Goal: Task Accomplishment & Management: Use online tool/utility

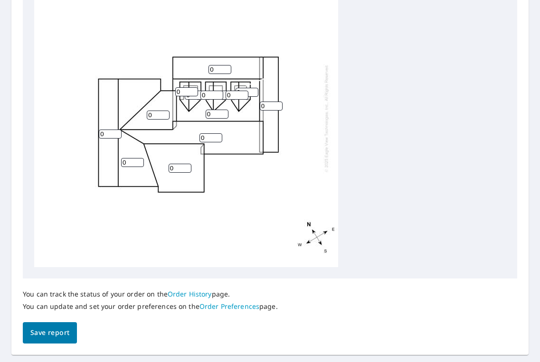
scroll to position [367, 0]
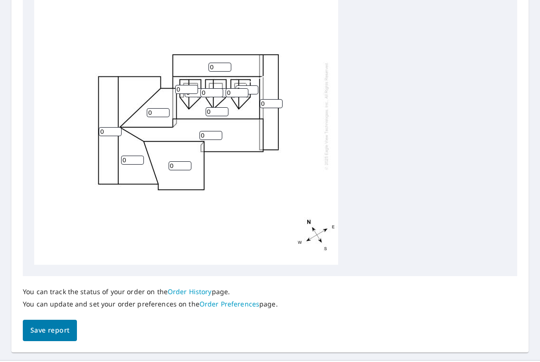
click at [216, 66] on input "0" at bounding box center [219, 67] width 23 height 9
type input "02"
click at [270, 103] on input "0" at bounding box center [271, 103] width 23 height 9
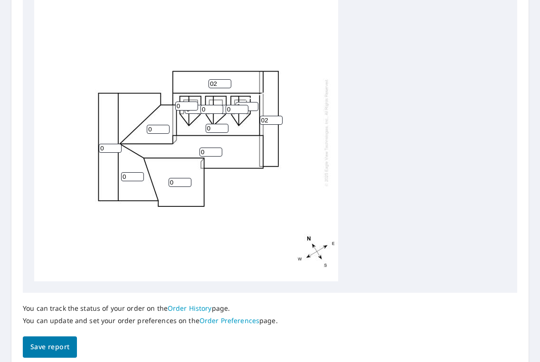
scroll to position [350, 0]
type input "02"
click at [173, 186] on input "0" at bounding box center [179, 182] width 23 height 9
type input "04"
click at [110, 149] on input "0" at bounding box center [110, 148] width 23 height 9
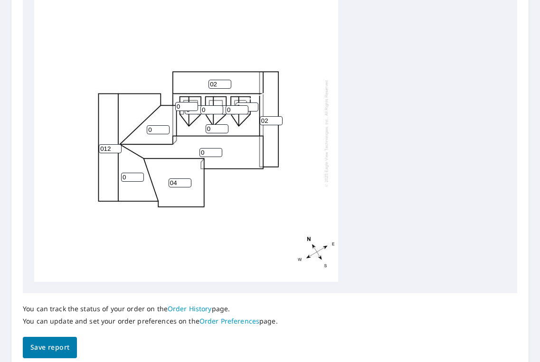
type input "012"
click at [133, 178] on input "0" at bounding box center [132, 177] width 23 height 9
type input "012"
click at [155, 129] on input "0" at bounding box center [158, 129] width 23 height 9
type input "012"
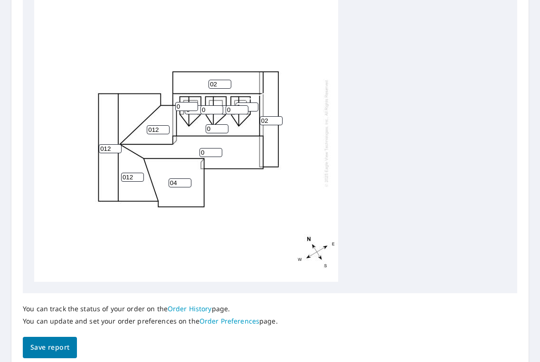
click at [188, 106] on input "0" at bounding box center [186, 106] width 23 height 9
type input "012"
click at [199, 111] on input "0" at bounding box center [196, 109] width 23 height 9
type input "12"
click at [209, 108] on input "0" at bounding box center [211, 109] width 23 height 9
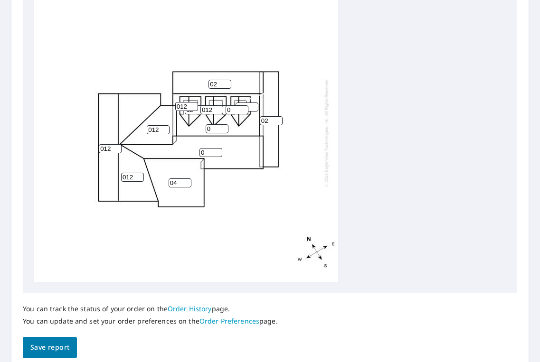
type input "012"
click at [228, 113] on input "0" at bounding box center [236, 109] width 23 height 9
click at [233, 113] on input "0" at bounding box center [236, 109] width 23 height 9
type input "012"
click at [255, 107] on input "0" at bounding box center [246, 107] width 23 height 9
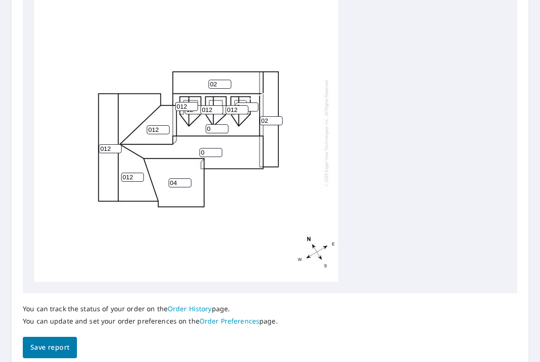
click at [248, 104] on input "0" at bounding box center [246, 107] width 23 height 9
drag, startPoint x: 248, startPoint y: 104, endPoint x: 222, endPoint y: 104, distance: 26.1
click at [222, 104] on div "0 012 0 04 012 02 02 012 0 12 0 012 012 012" at bounding box center [186, 133] width 304 height 298
type input "12"
click at [224, 109] on input "1" at bounding box center [221, 109] width 23 height 9
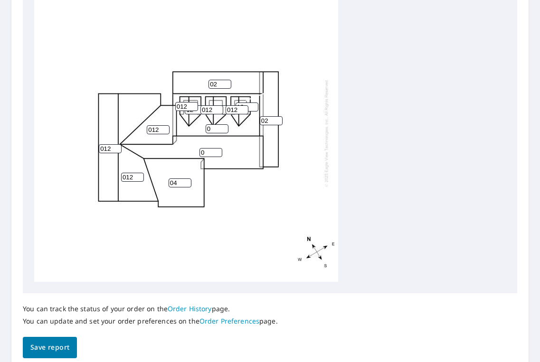
click at [224, 109] on input "2" at bounding box center [221, 109] width 23 height 9
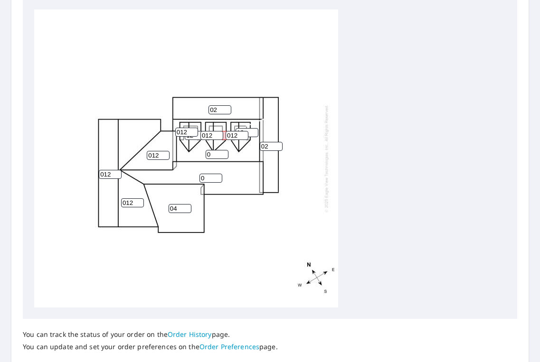
scroll to position [375, 0]
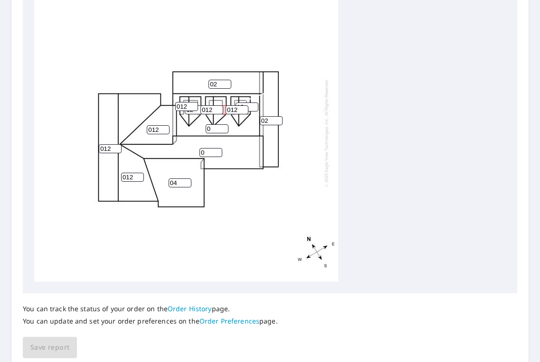
type input "212"
click at [220, 128] on input "1" at bounding box center [216, 128] width 23 height 9
type input "12"
click at [225, 112] on input "012" at bounding box center [236, 109] width 23 height 9
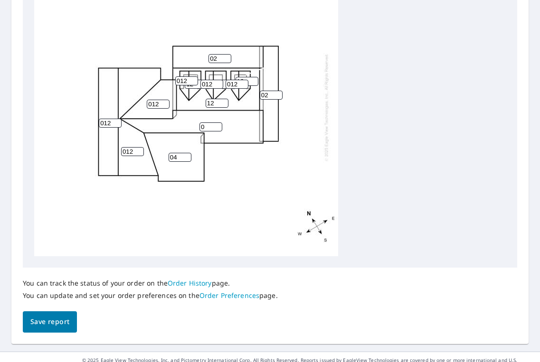
scroll to position [350, 0]
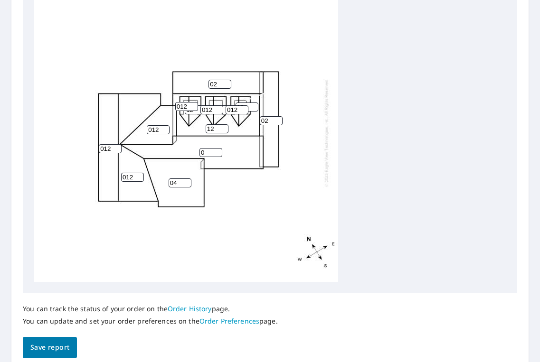
click at [224, 111] on input "36" at bounding box center [221, 109] width 23 height 9
type input "3"
type input "12"
click at [213, 155] on input "0" at bounding box center [210, 152] width 23 height 9
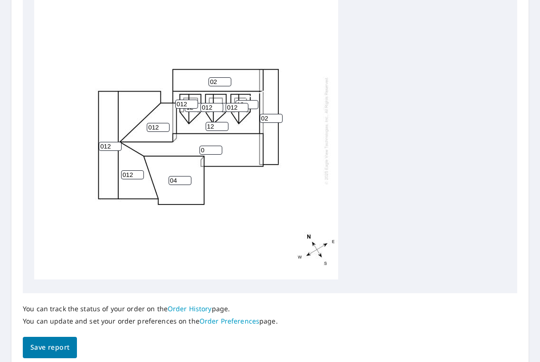
click at [69, 346] on button "Save report" at bounding box center [50, 347] width 54 height 21
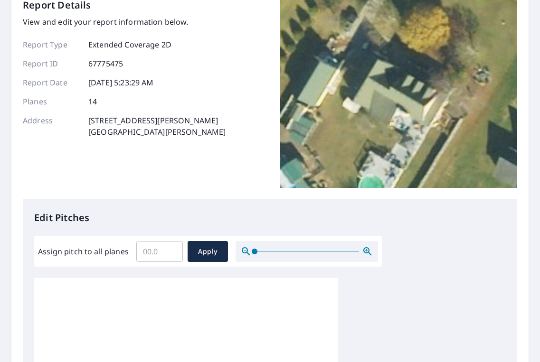
scroll to position [0, 0]
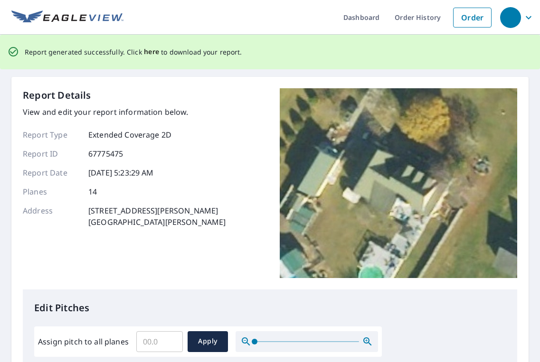
click at [144, 51] on span "here" at bounding box center [152, 52] width 16 height 12
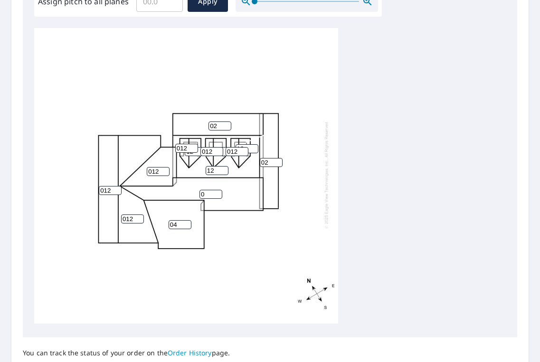
scroll to position [314, 0]
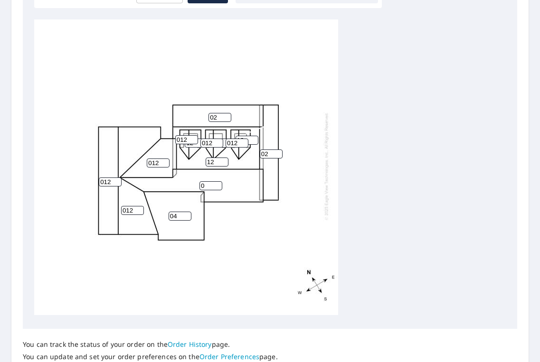
click at [209, 185] on input "0" at bounding box center [210, 185] width 23 height 9
type input "012"
click at [283, 214] on div "012 012 12 04 012 02 02 012 12 12 12 012 012 012" at bounding box center [186, 166] width 304 height 298
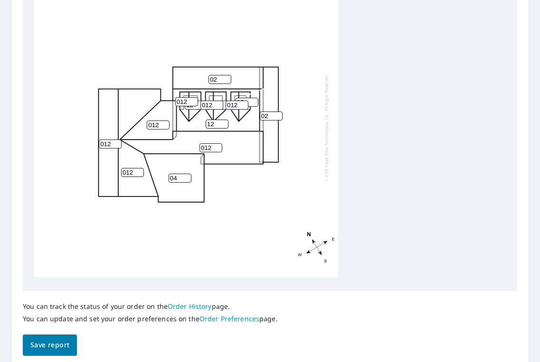
scroll to position [396, 0]
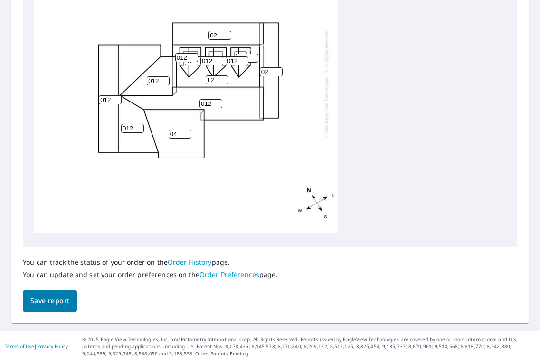
click at [65, 301] on span "Save report" at bounding box center [49, 301] width 39 height 12
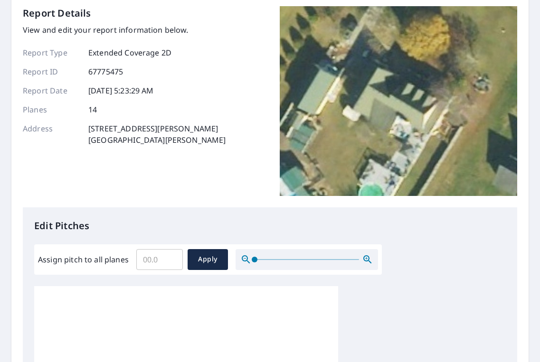
scroll to position [0, 0]
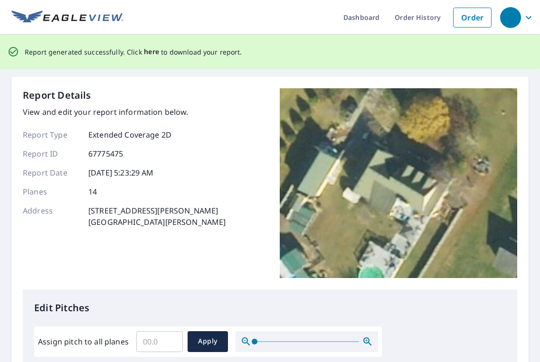
click at [145, 48] on span "here" at bounding box center [152, 52] width 16 height 12
